Goal: Task Accomplishment & Management: Manage account settings

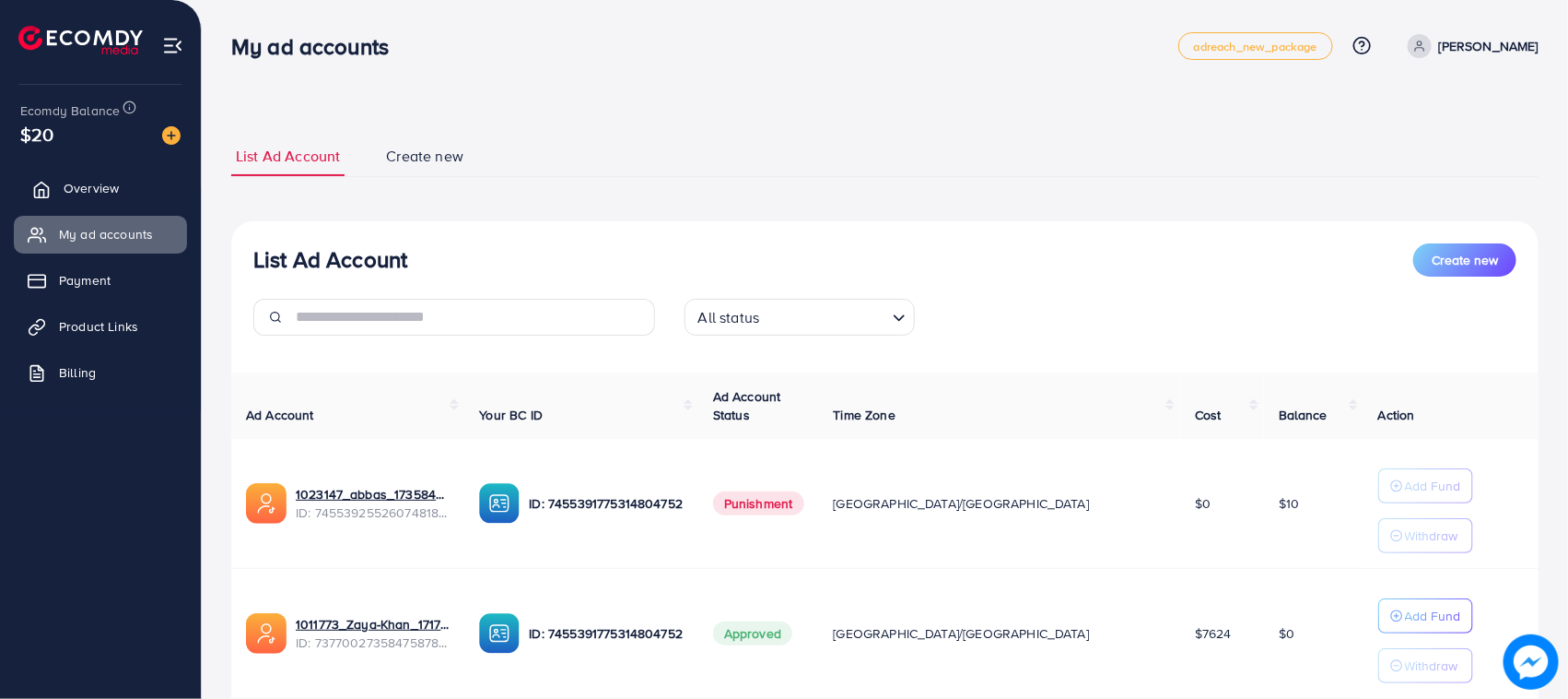
click at [94, 181] on span "Overview" at bounding box center [91, 188] width 55 height 18
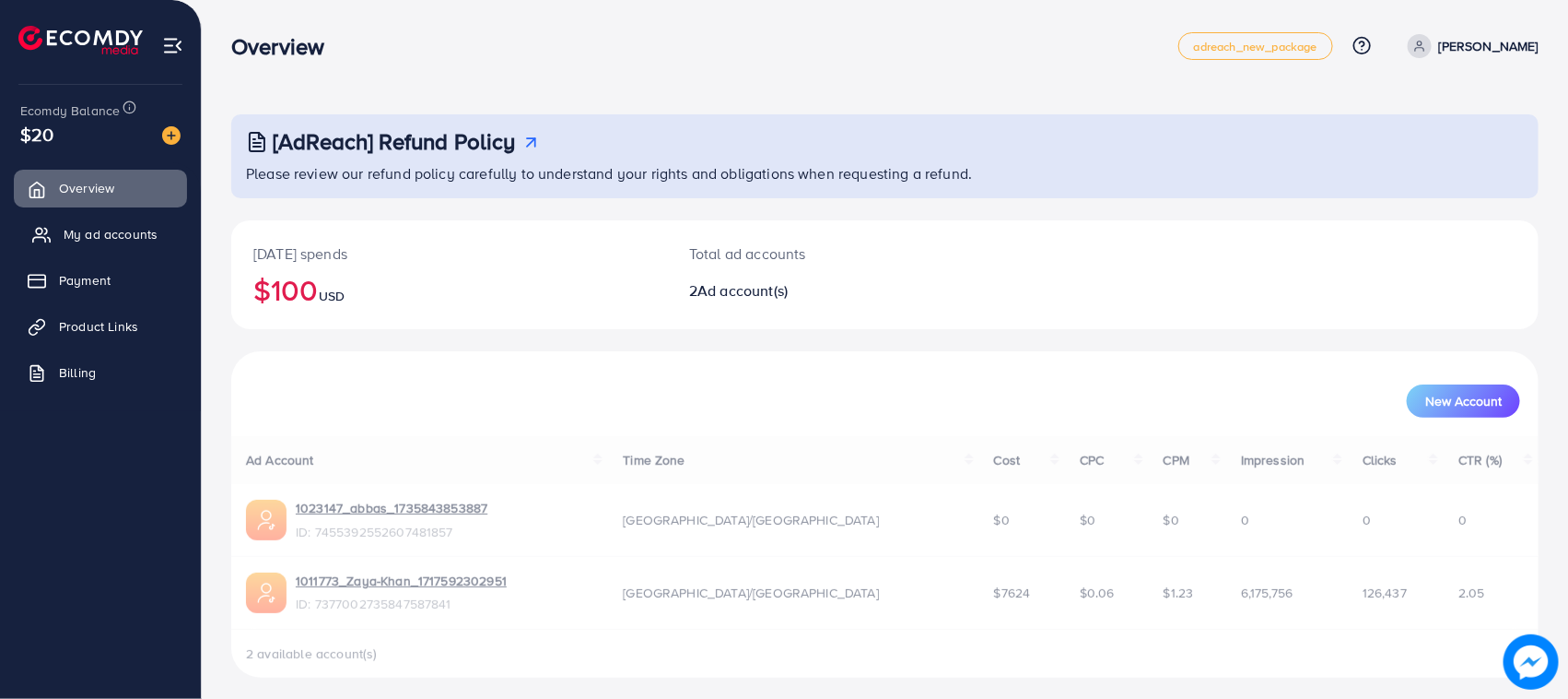
click at [112, 221] on link "My ad accounts" at bounding box center [100, 233] width 173 height 37
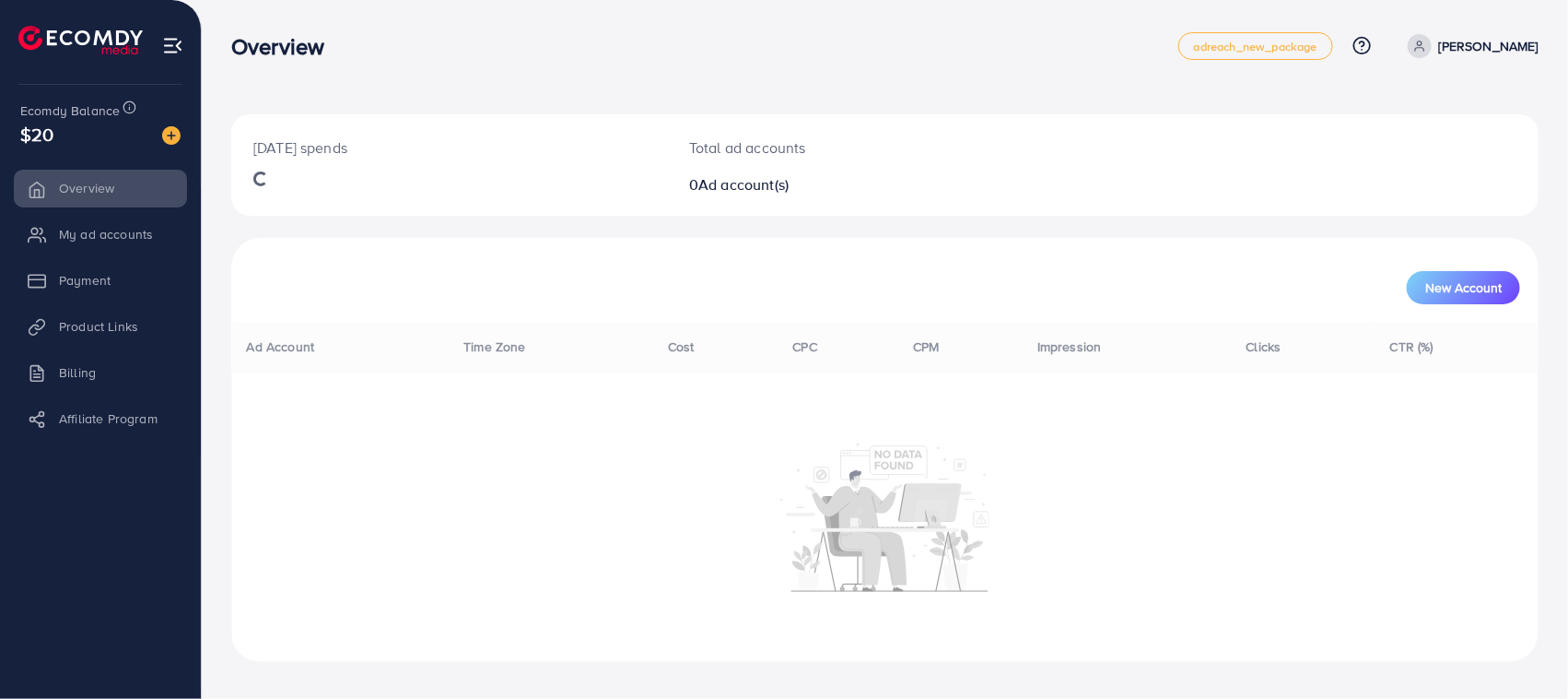
drag, startPoint x: 449, startPoint y: 696, endPoint x: 457, endPoint y: 704, distance: 11.3
click at [457, 698] on html "Overview adreach_new_package Help Center Contact Support Plans and Pricing Term…" at bounding box center [784, 349] width 1568 height 699
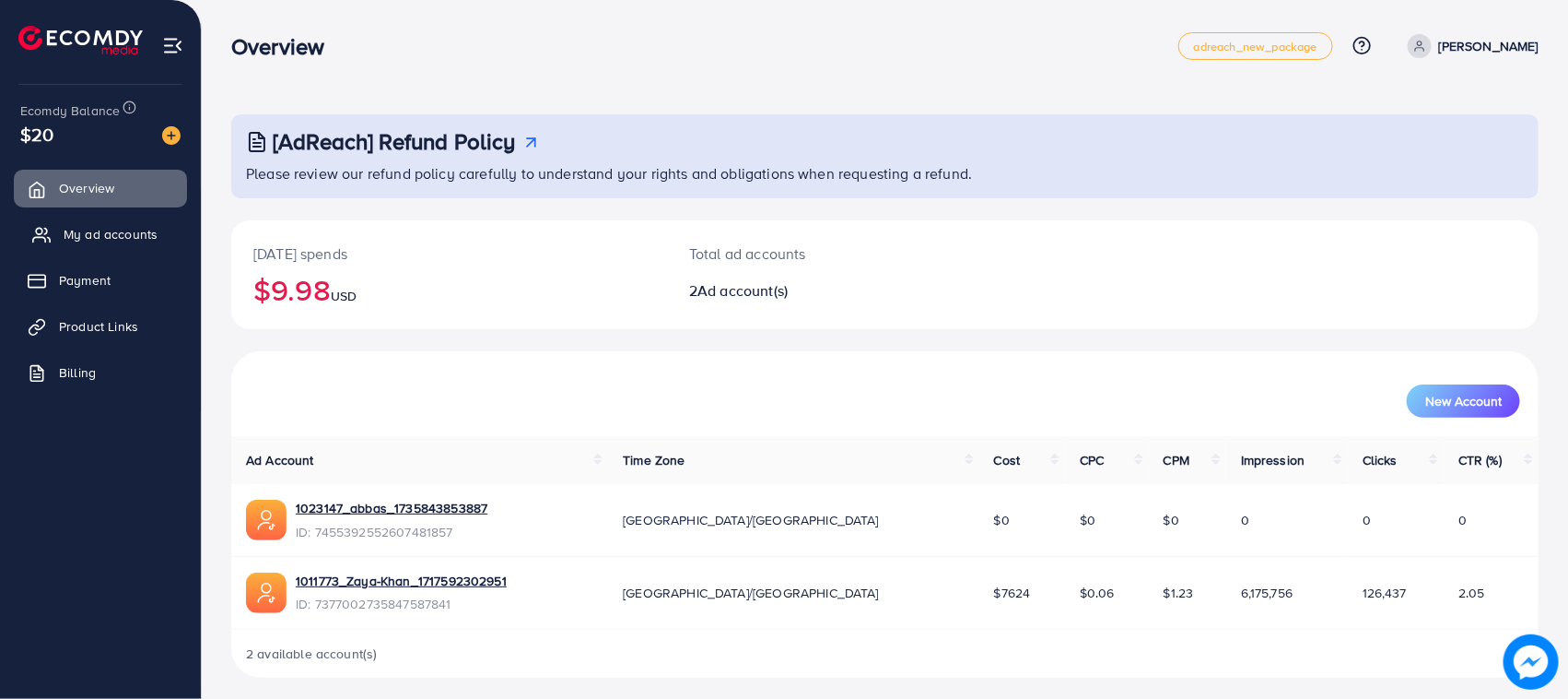
click at [112, 221] on link "My ad accounts" at bounding box center [100, 233] width 173 height 37
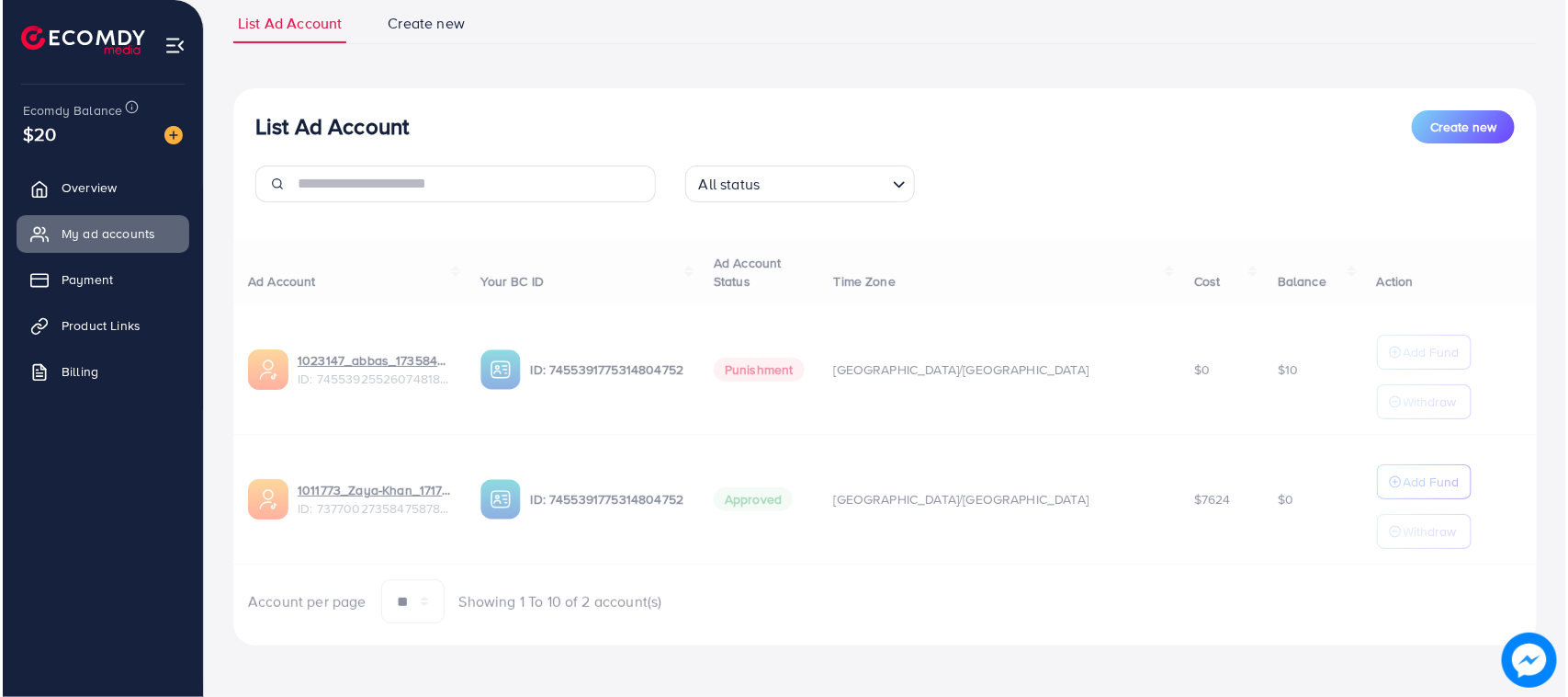
scroll to position [134, 0]
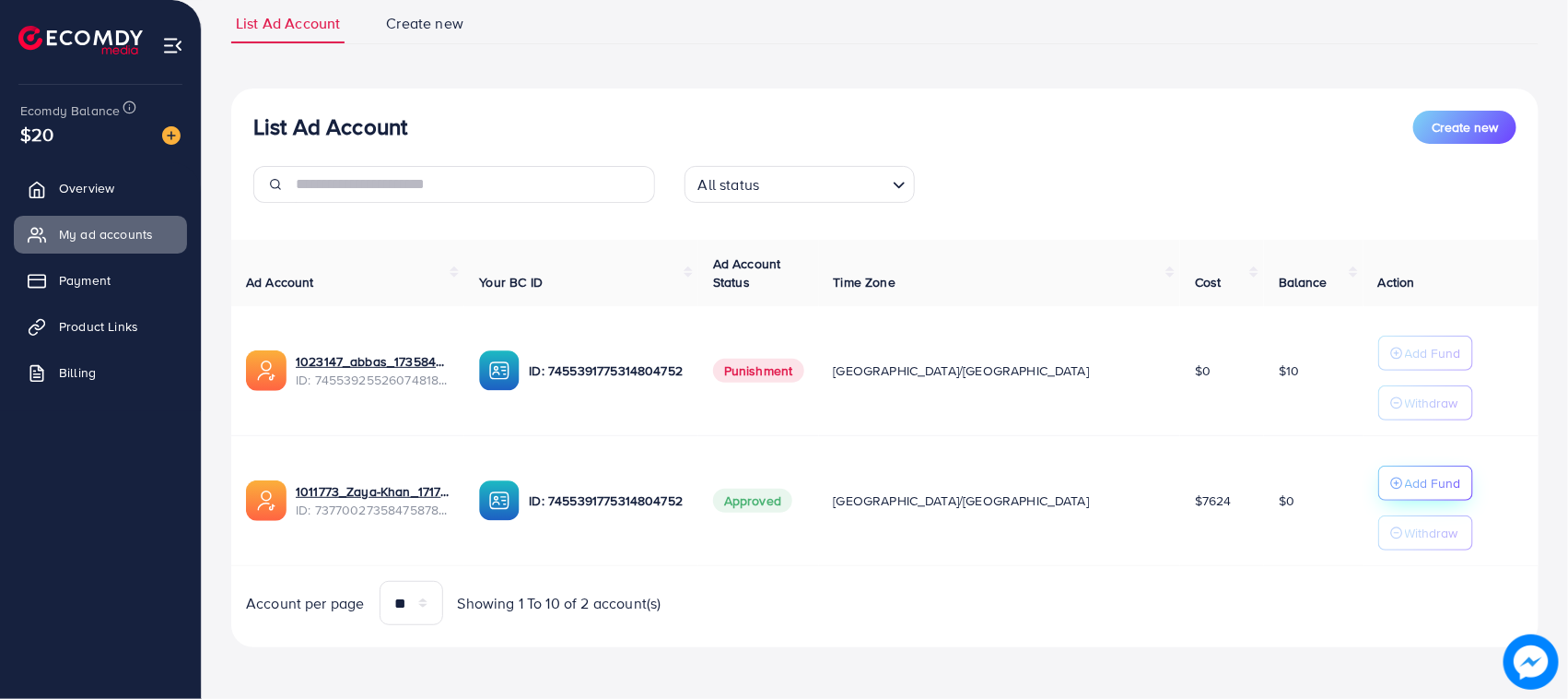
click at [1390, 480] on icon "button" at bounding box center [1396, 483] width 13 height 13
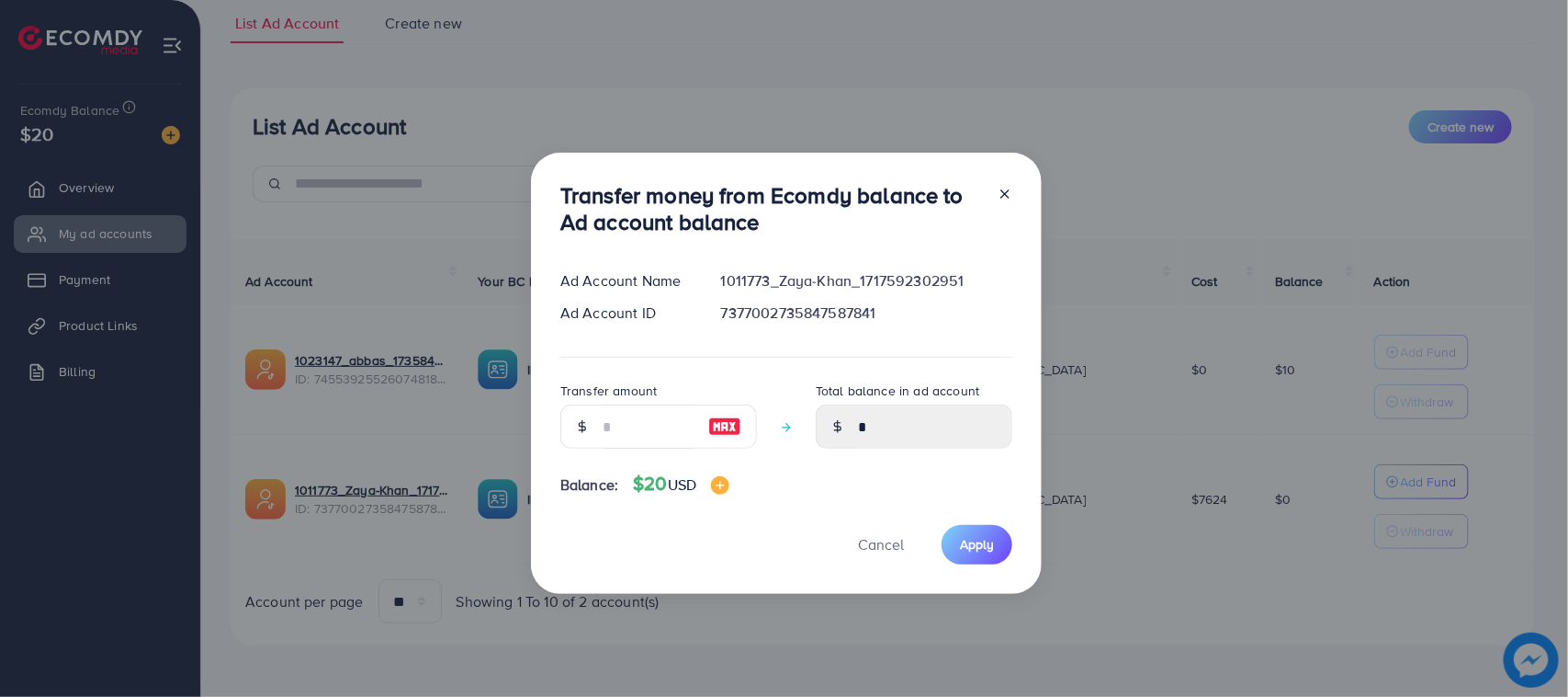
click at [740, 410] on div at bounding box center [725, 427] width 63 height 44
click at [667, 425] on input "number" at bounding box center [648, 427] width 92 height 44
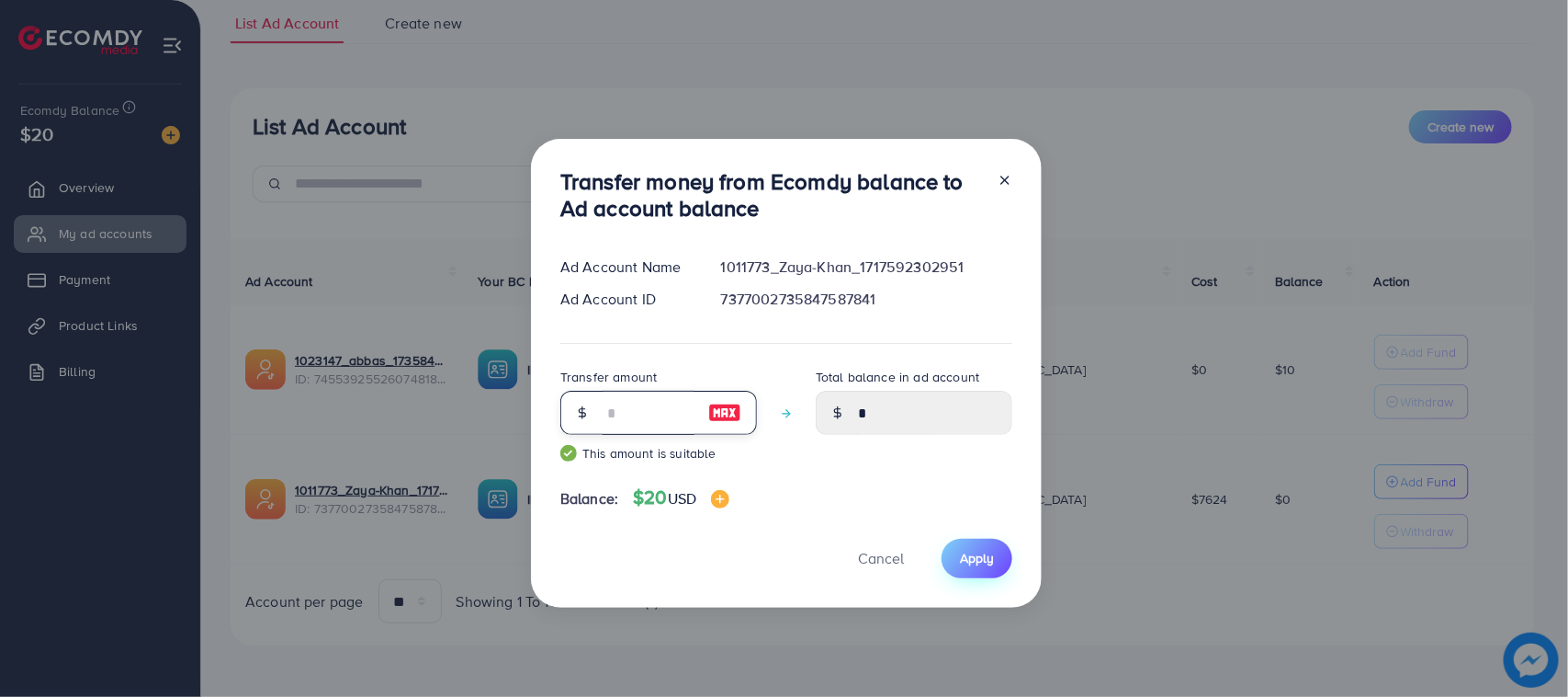
type input "**"
click at [962, 548] on button "Apply" at bounding box center [976, 558] width 71 height 40
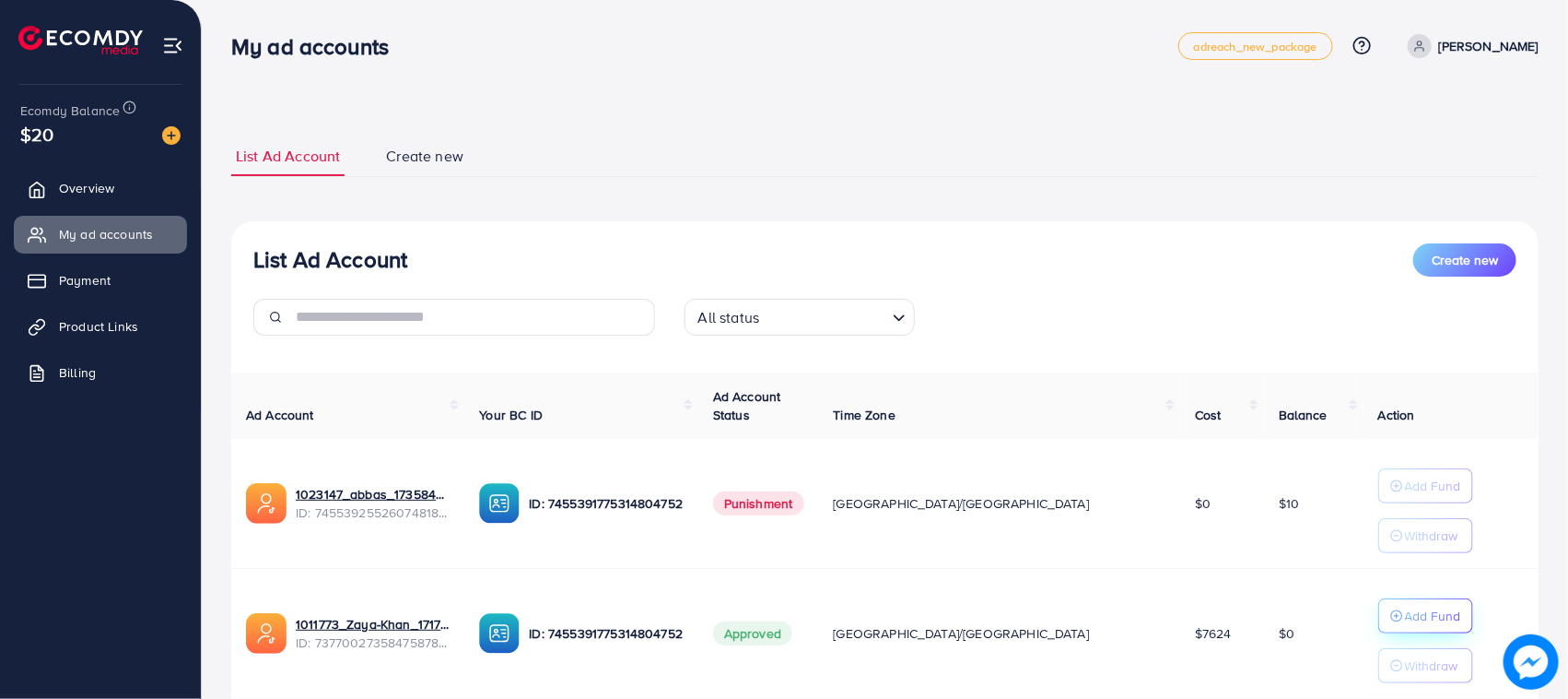
click at [1405, 623] on p "Add Fund" at bounding box center [1432, 616] width 56 height 22
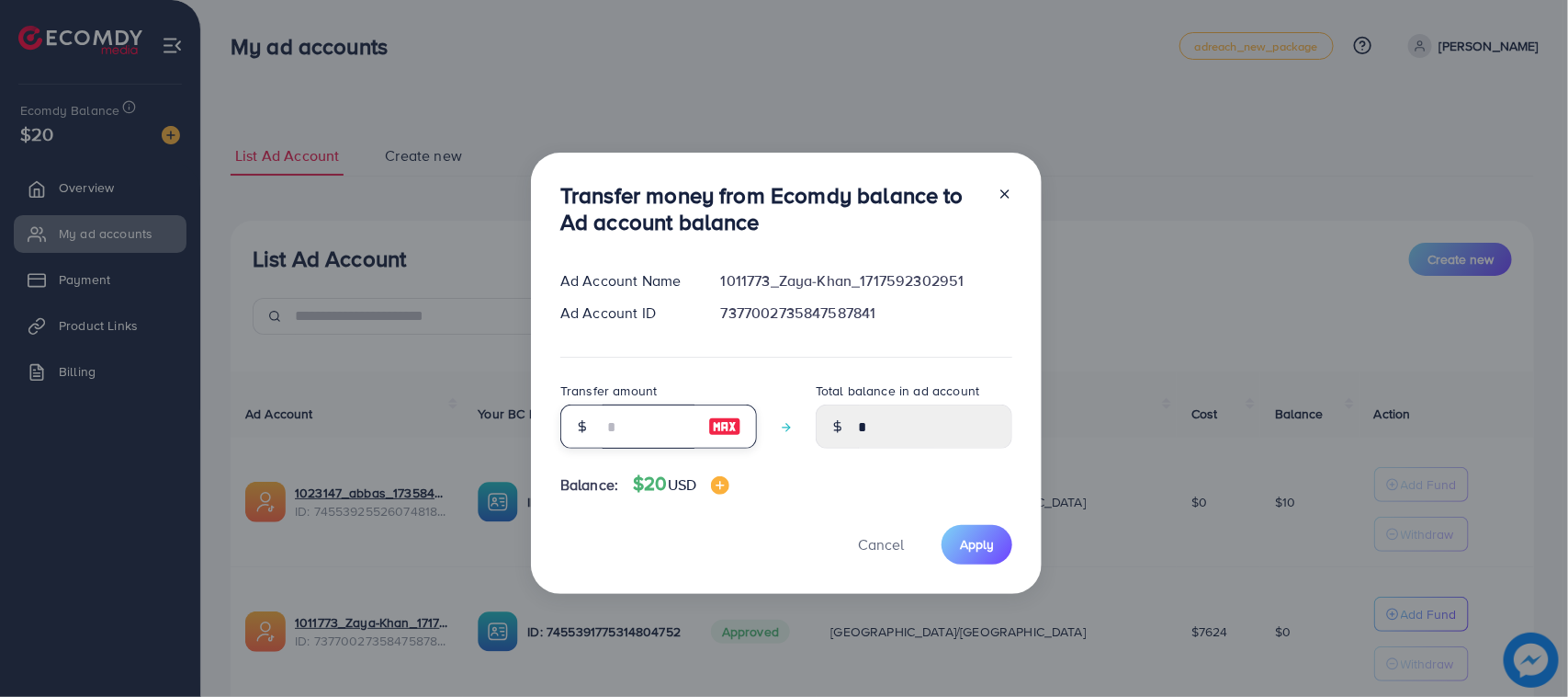
click at [644, 446] on input "number" at bounding box center [648, 427] width 92 height 44
type input "*"
type input "****"
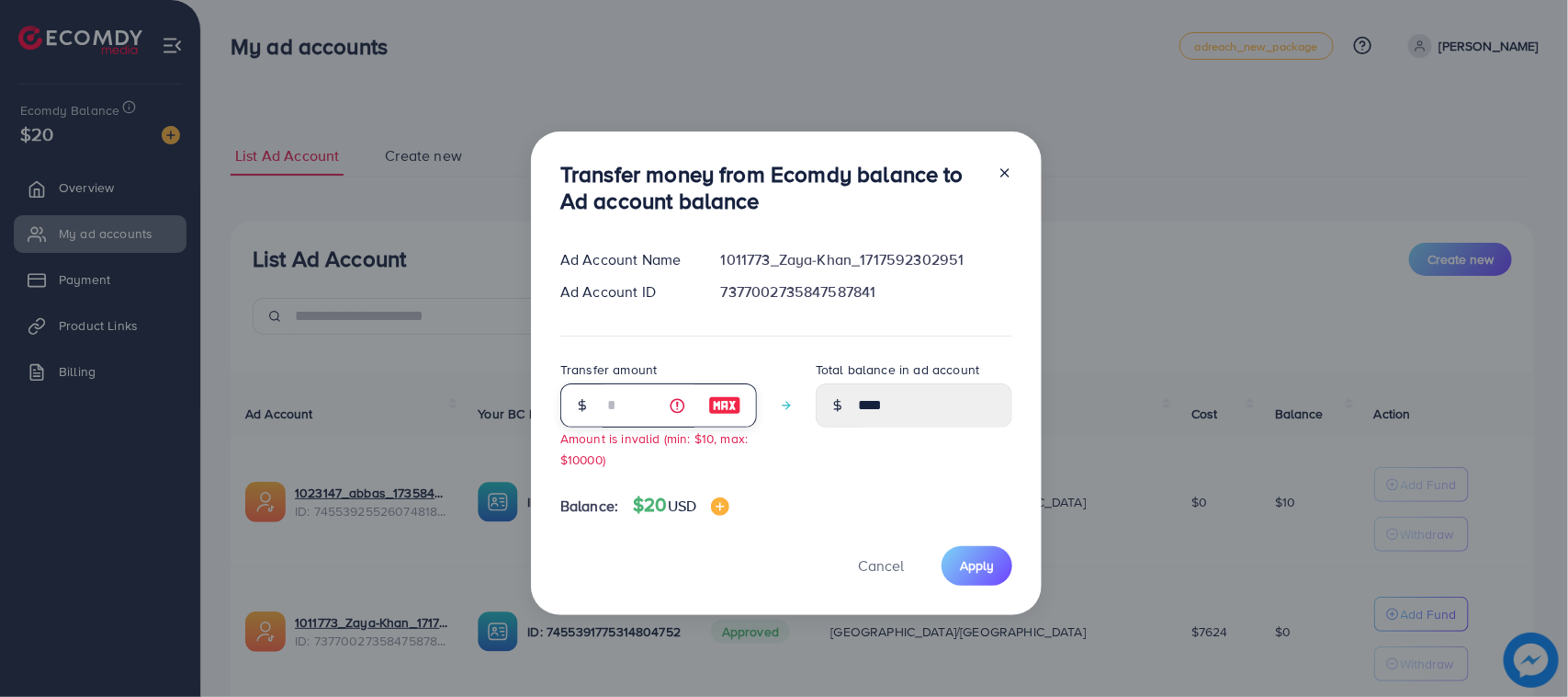
type input "**"
type input "*****"
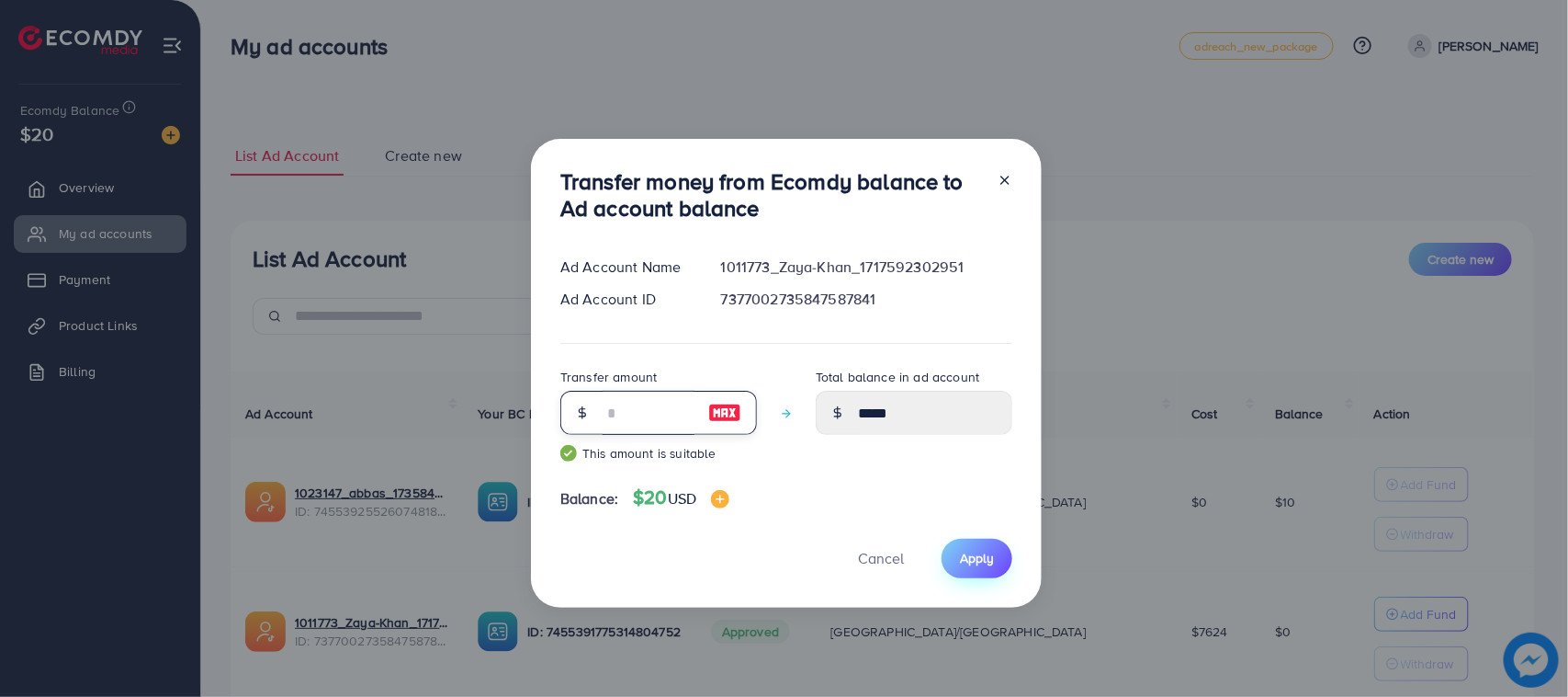
type input "**"
click at [964, 543] on button "Apply" at bounding box center [976, 558] width 71 height 40
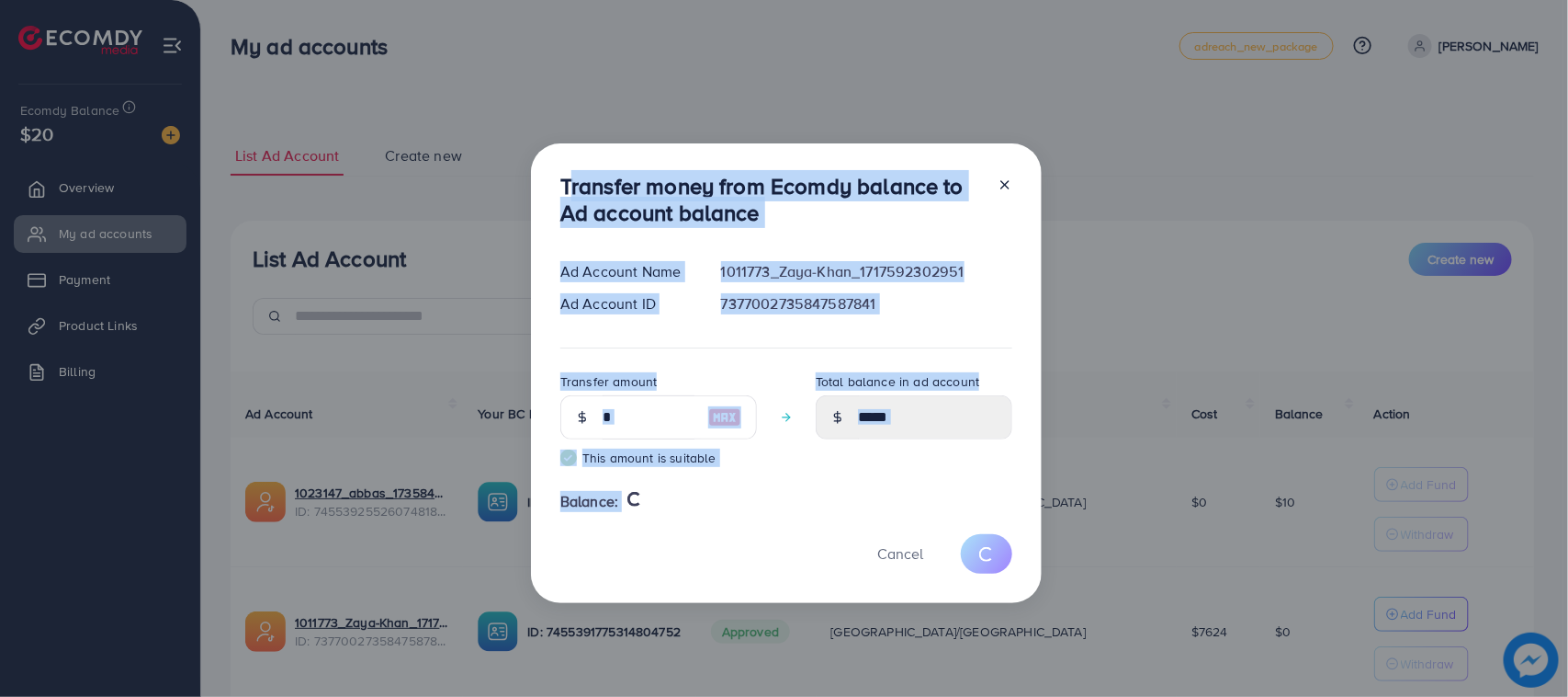
drag, startPoint x: 561, startPoint y: 180, endPoint x: 658, endPoint y: 538, distance: 370.9
click at [658, 538] on div "Transfer money from Ecomdy balance to Ad account balance Ad Account Name 101177…" at bounding box center [786, 374] width 510 height 460
click at [658, 538] on div "Cancel" at bounding box center [786, 554] width 452 height 40
type input "*"
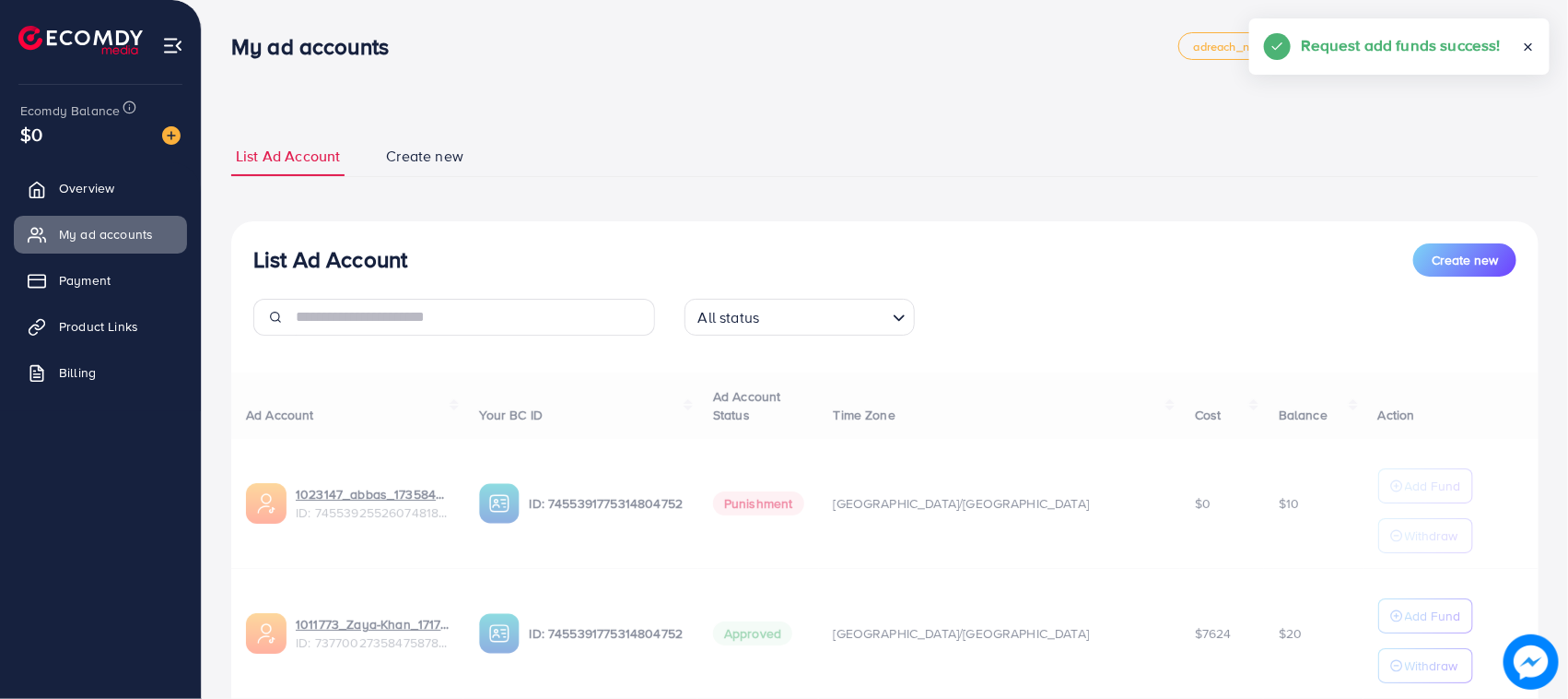
scroll to position [135, 0]
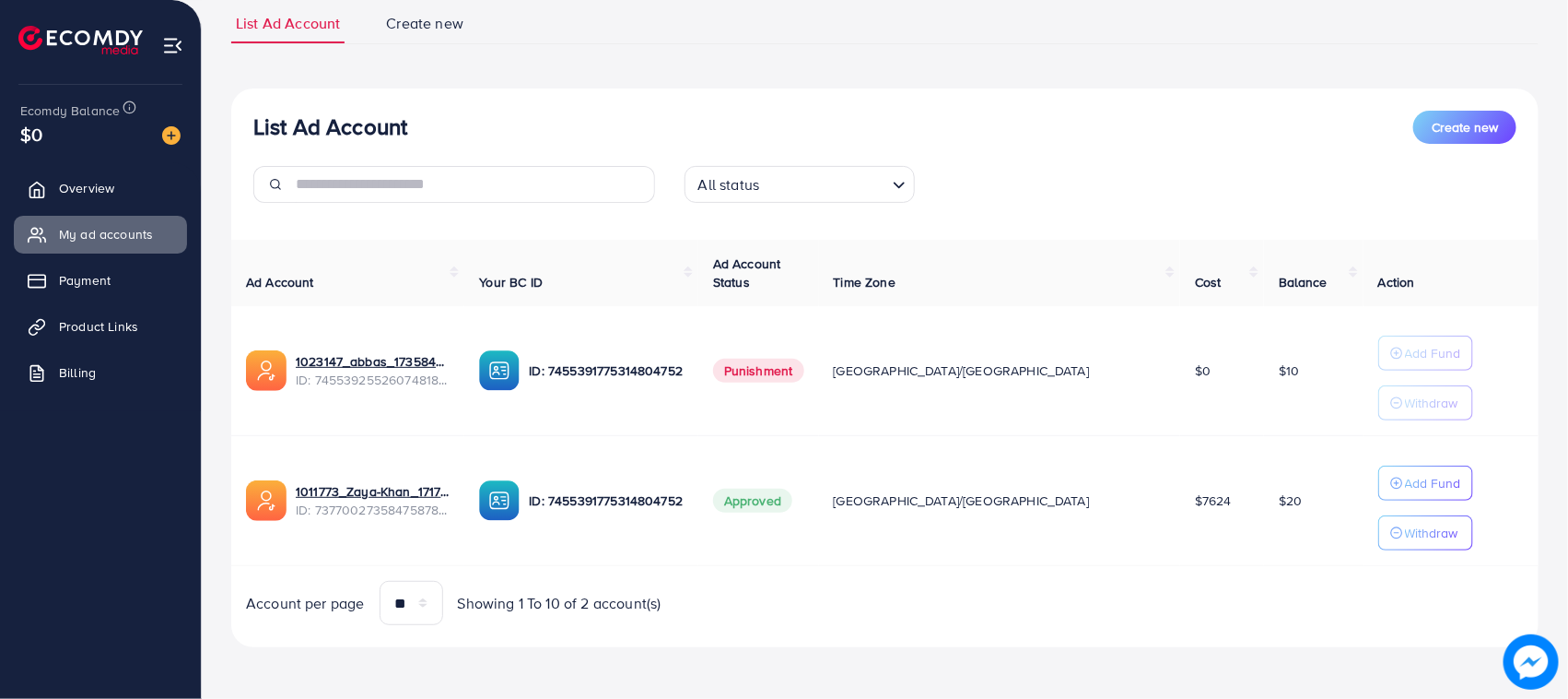
drag, startPoint x: 251, startPoint y: 120, endPoint x: 1284, endPoint y: 495, distance: 1099.0
click at [1284, 495] on div "List Ad Account Create new All status Loading... Ad Account Your BC ID Ad Accou…" at bounding box center [884, 368] width 1307 height 560
click at [1264, 523] on td "$20" at bounding box center [1313, 501] width 100 height 130
